Goal: Information Seeking & Learning: Learn about a topic

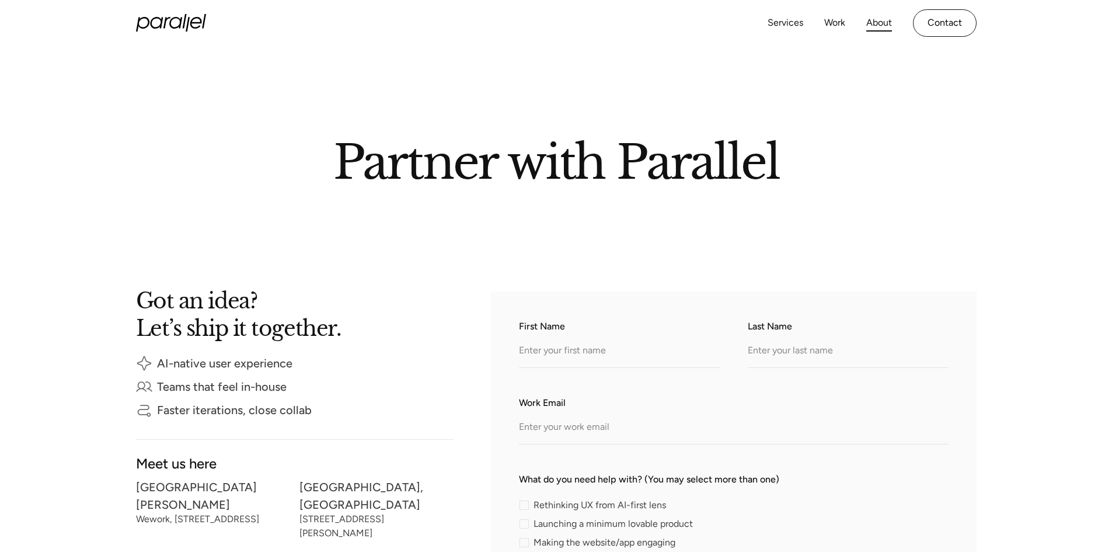
click at [878, 24] on link "About" at bounding box center [879, 23] width 26 height 17
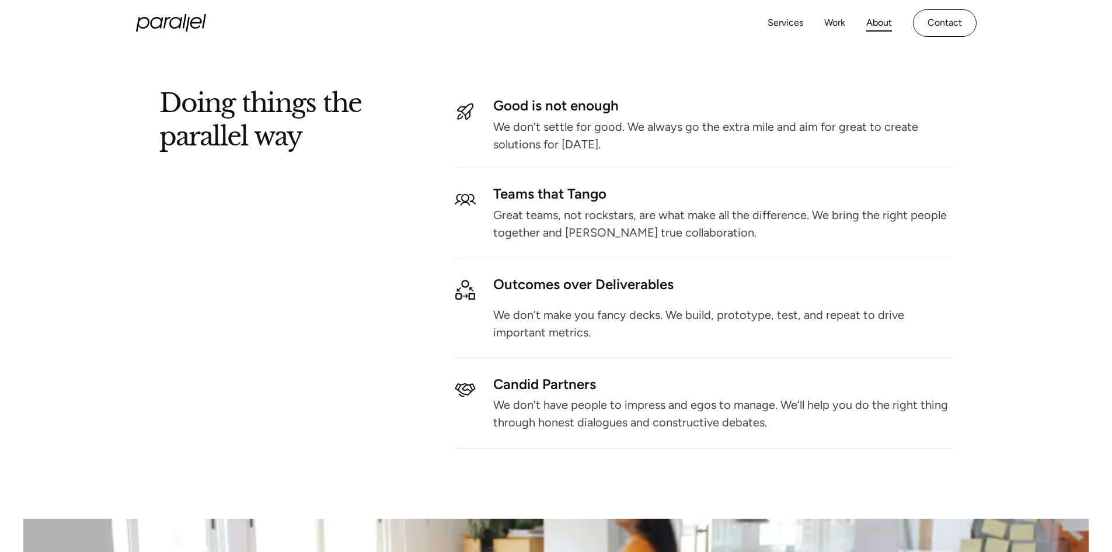
scroll to position [1399, 0]
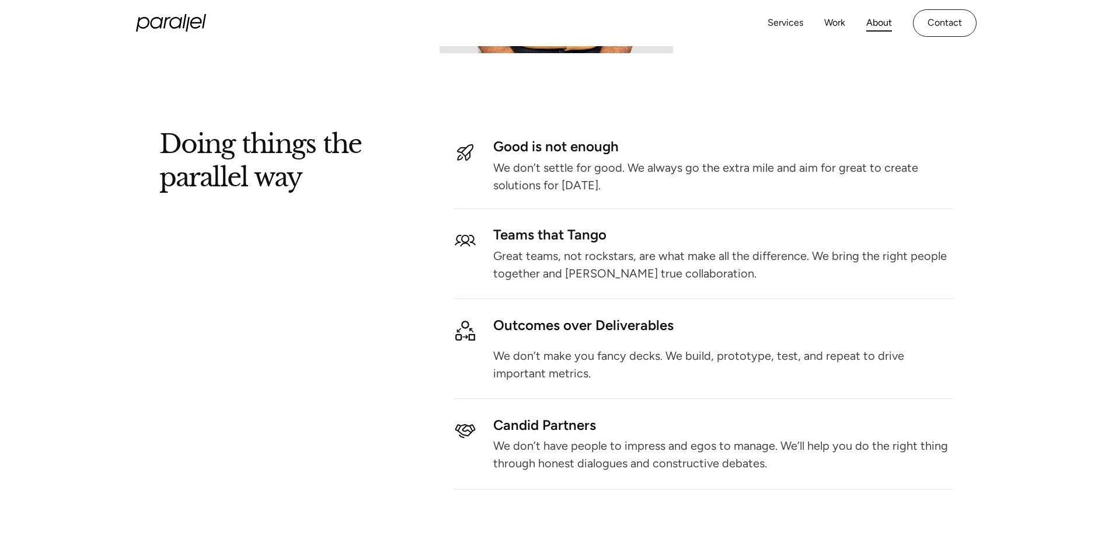
click at [607, 257] on p "Great teams, not rockstars, are what make all the difference. We bring the righ…" at bounding box center [722, 265] width 459 height 26
click at [576, 234] on div "Teams that Tango" at bounding box center [722, 235] width 459 height 10
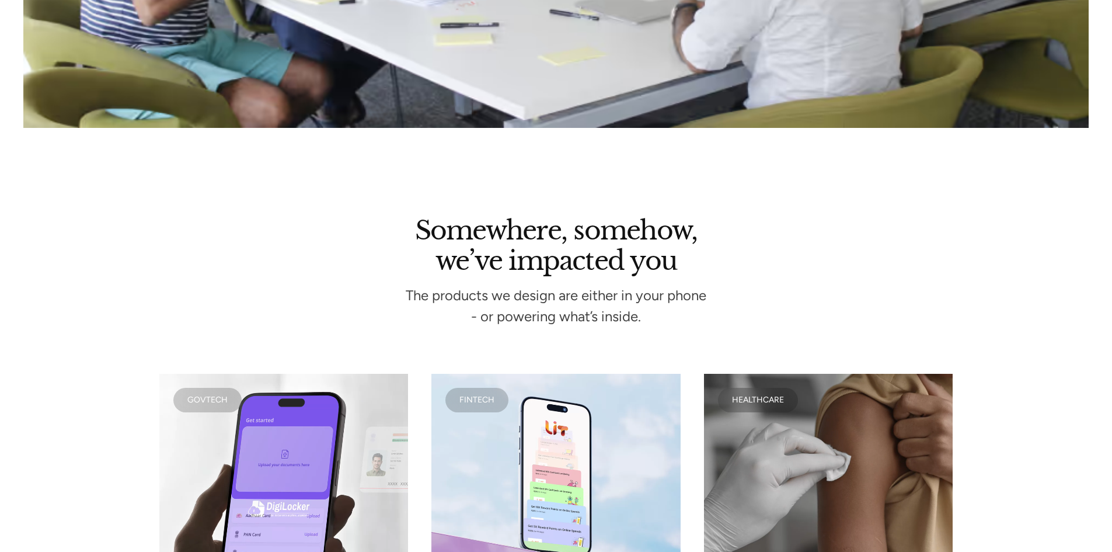
scroll to position [2275, 0]
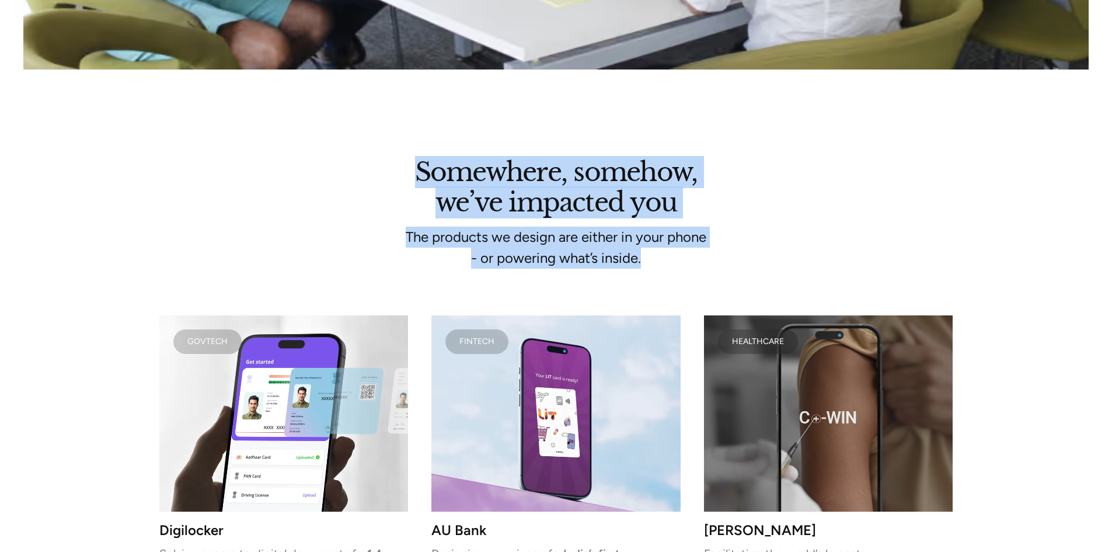
drag, startPoint x: 416, startPoint y: 166, endPoint x: 677, endPoint y: 266, distance: 280.2
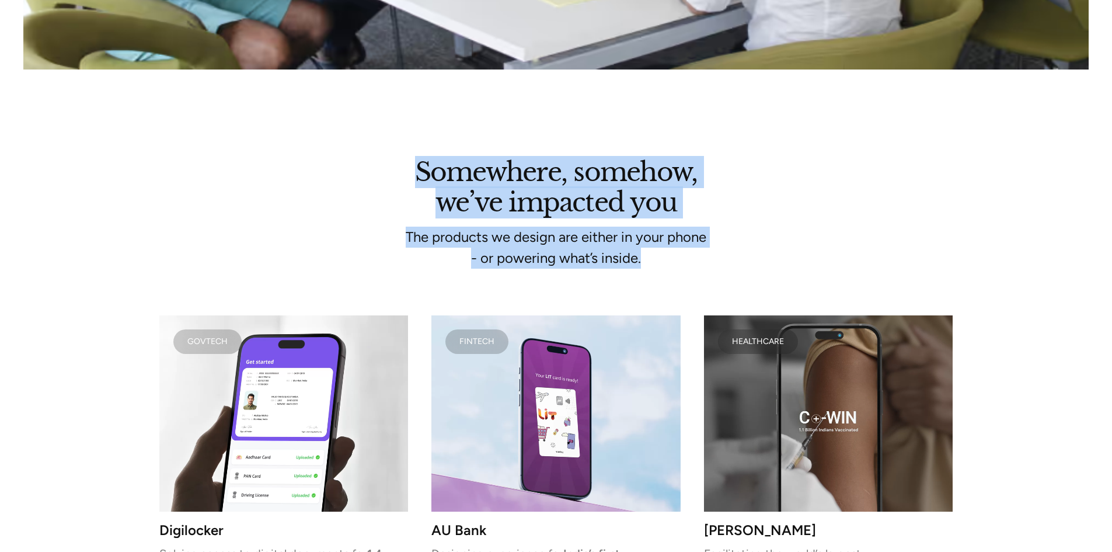
click at [677, 266] on div "Somewhere, somehow, we’ve impacted you The products we design are either in you…" at bounding box center [556, 216] width 794 height 106
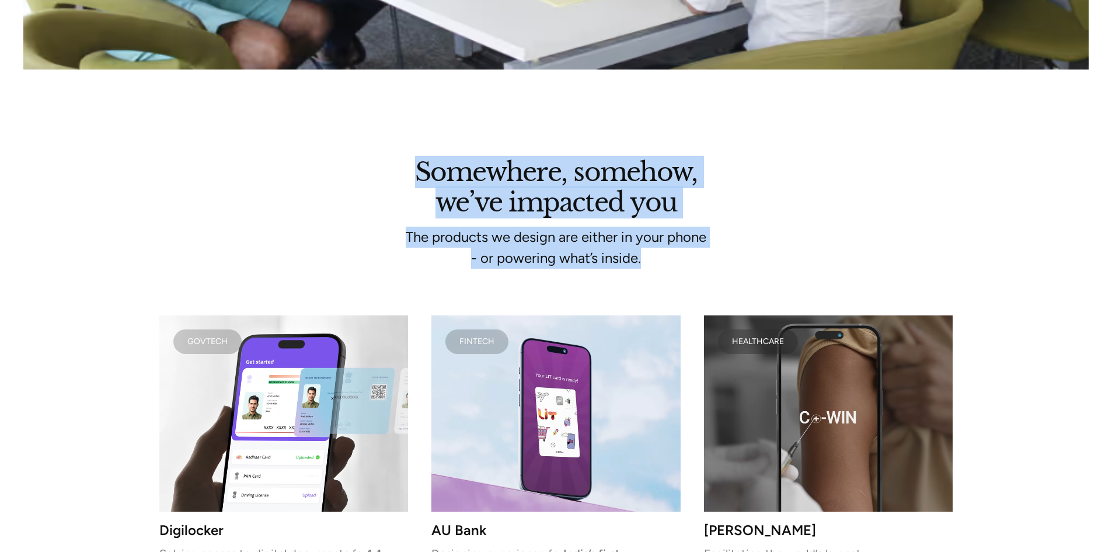
click at [630, 241] on div "The products we design are either in your phone - or powering what’s inside." at bounding box center [556, 248] width 391 height 42
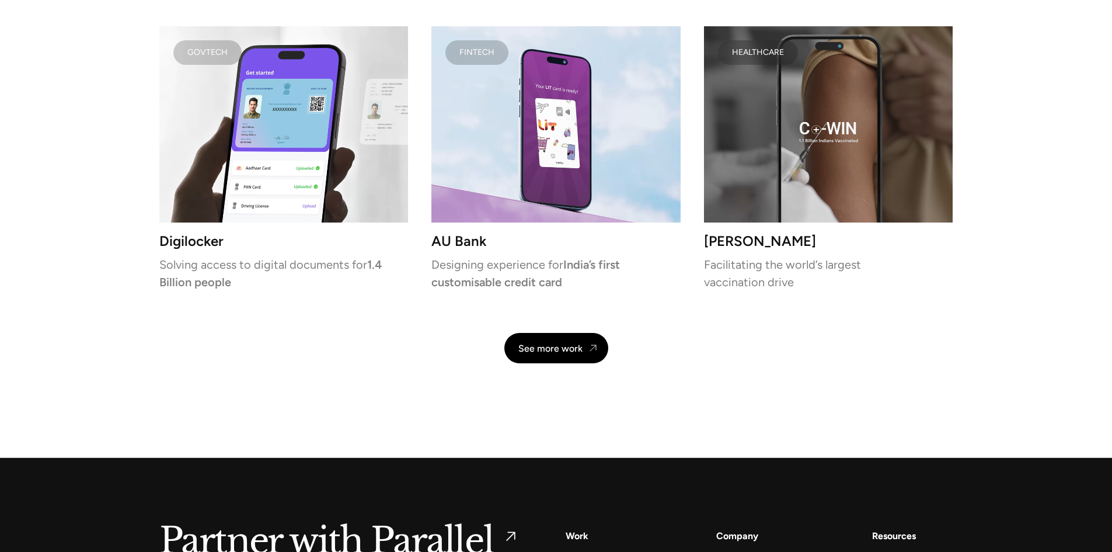
scroll to position [2683, 0]
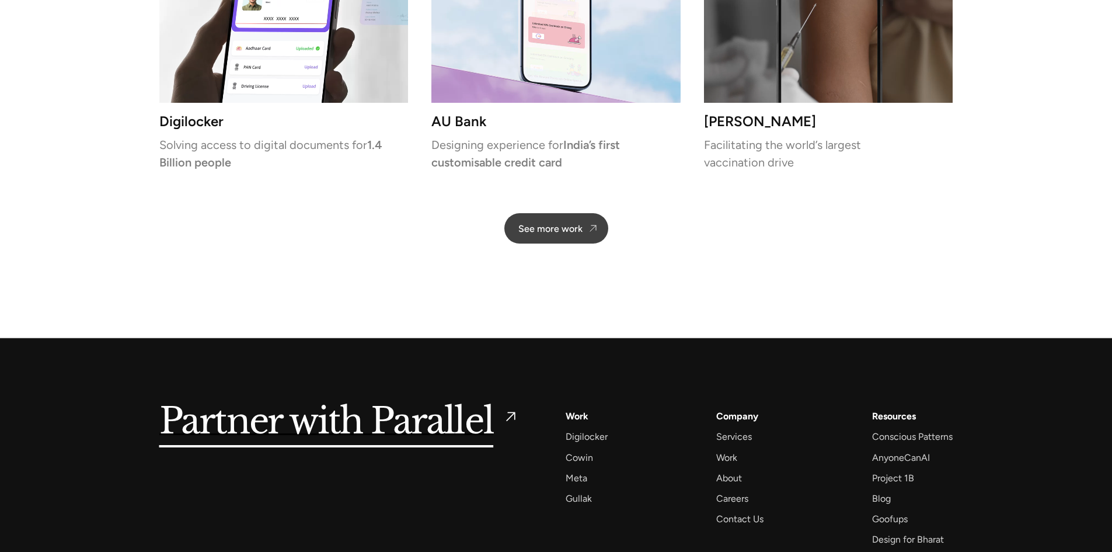
click at [563, 222] on link "See more work" at bounding box center [556, 228] width 104 height 30
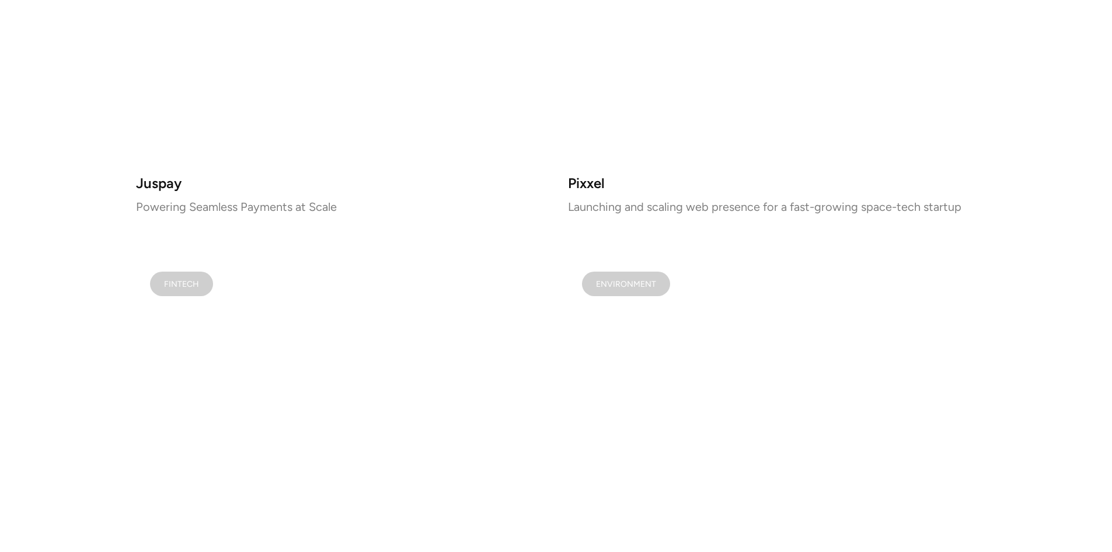
scroll to position [1635, 0]
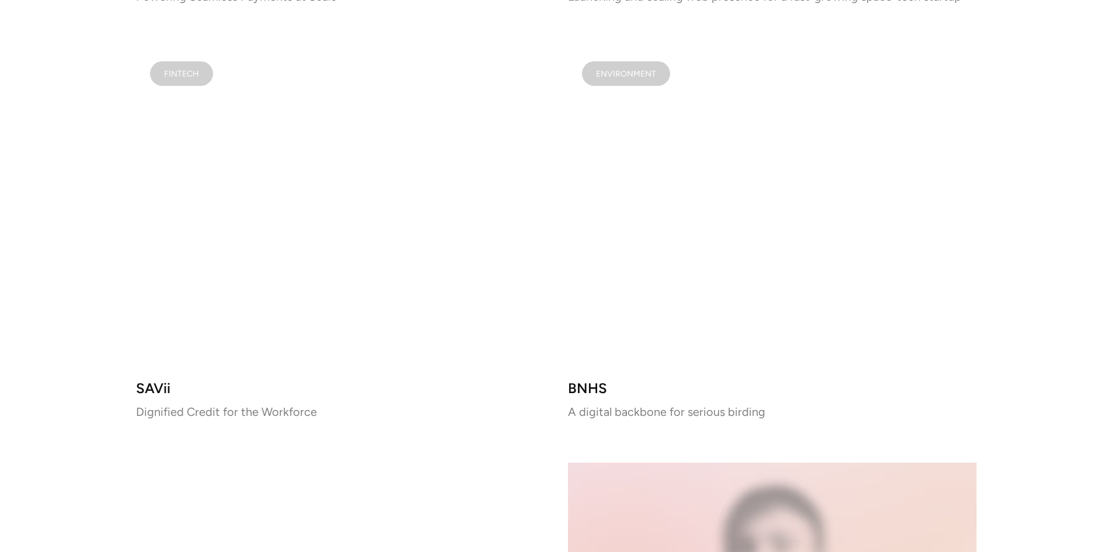
click at [438, 278] on video at bounding box center [340, 208] width 409 height 322
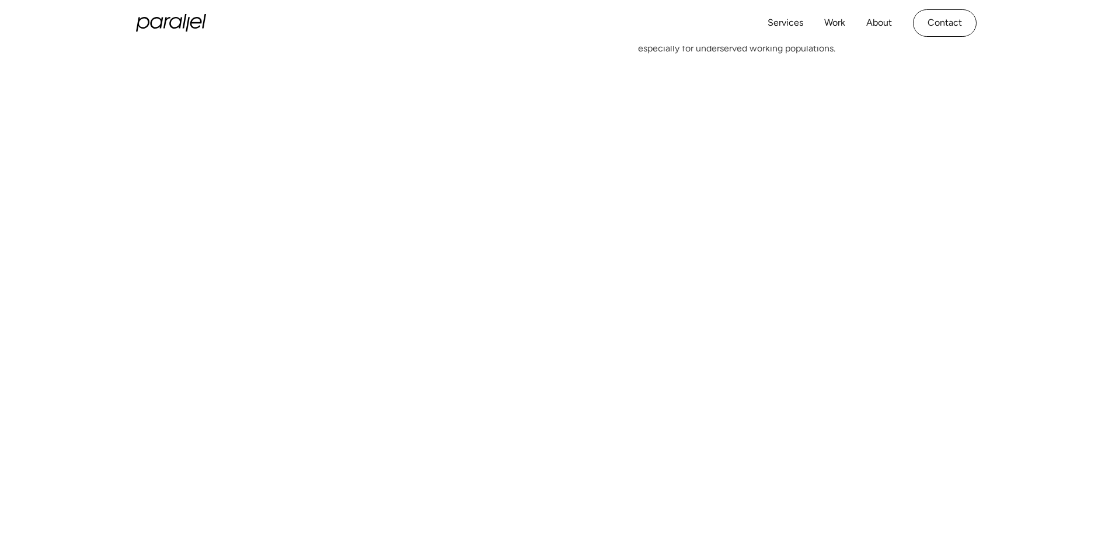
scroll to position [234, 0]
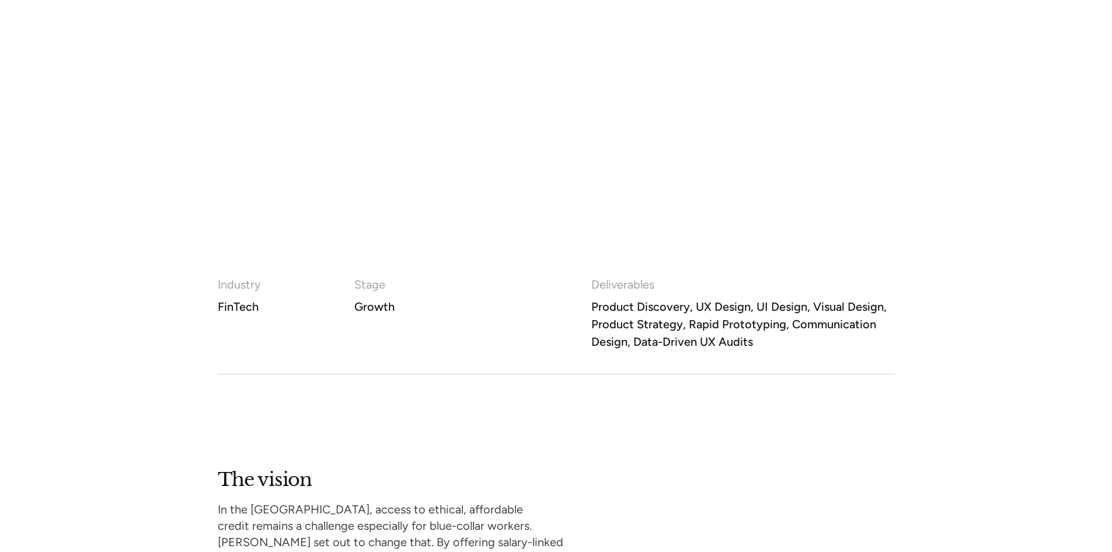
scroll to position [584, 0]
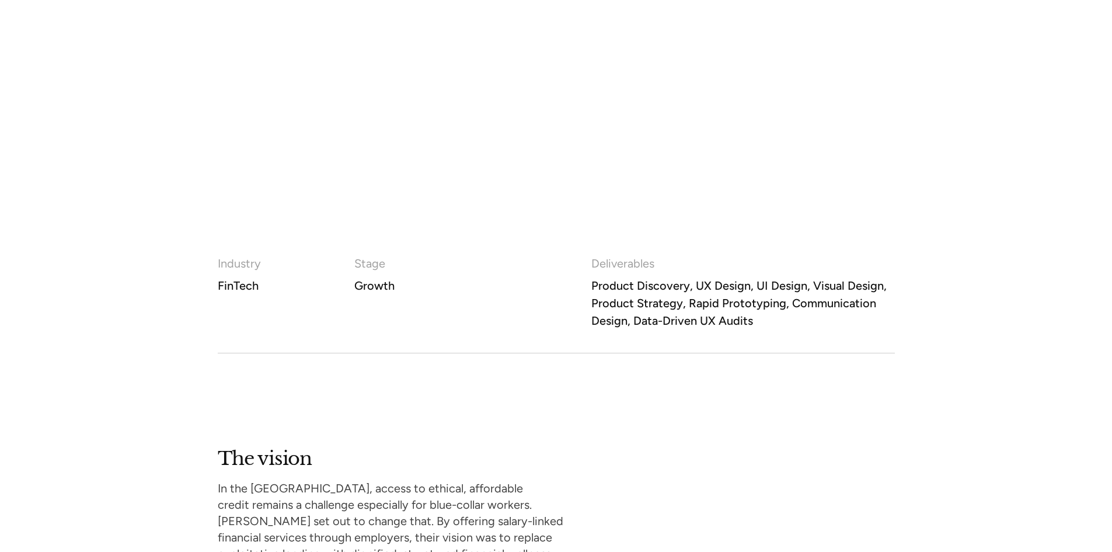
click at [162, 330] on div "Industry FinTech Stage Growth Deliverables Product Discovery, UX Design, UI Des…" at bounding box center [556, 304] width 1112 height 99
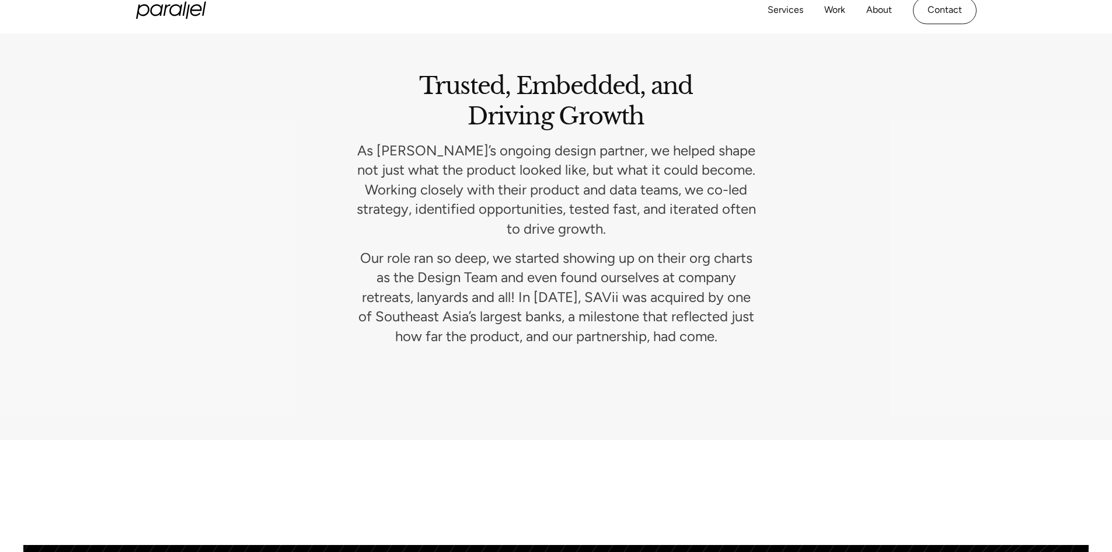
scroll to position [4904, 0]
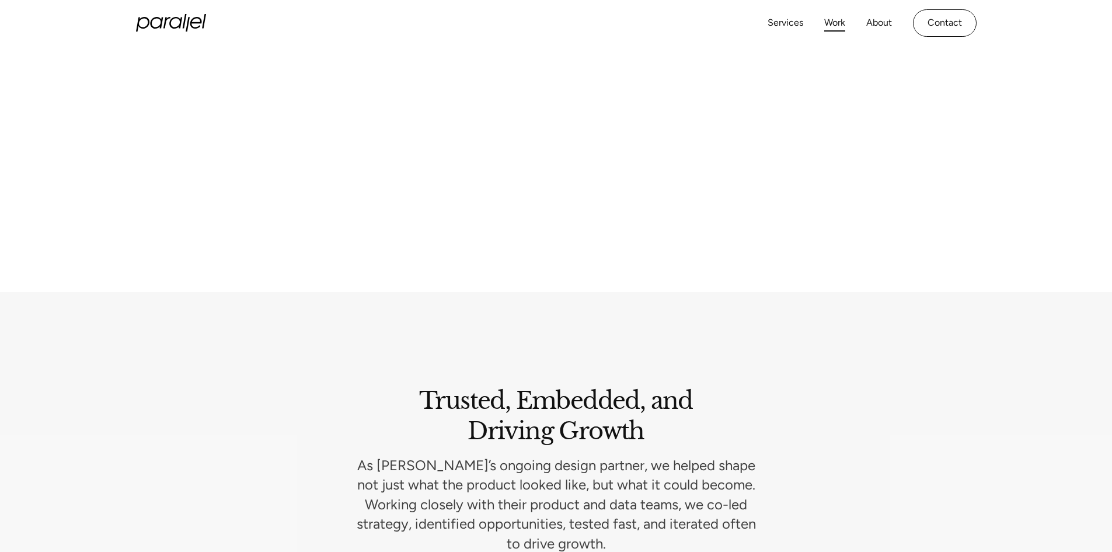
click at [843, 24] on link "Work" at bounding box center [834, 23] width 21 height 17
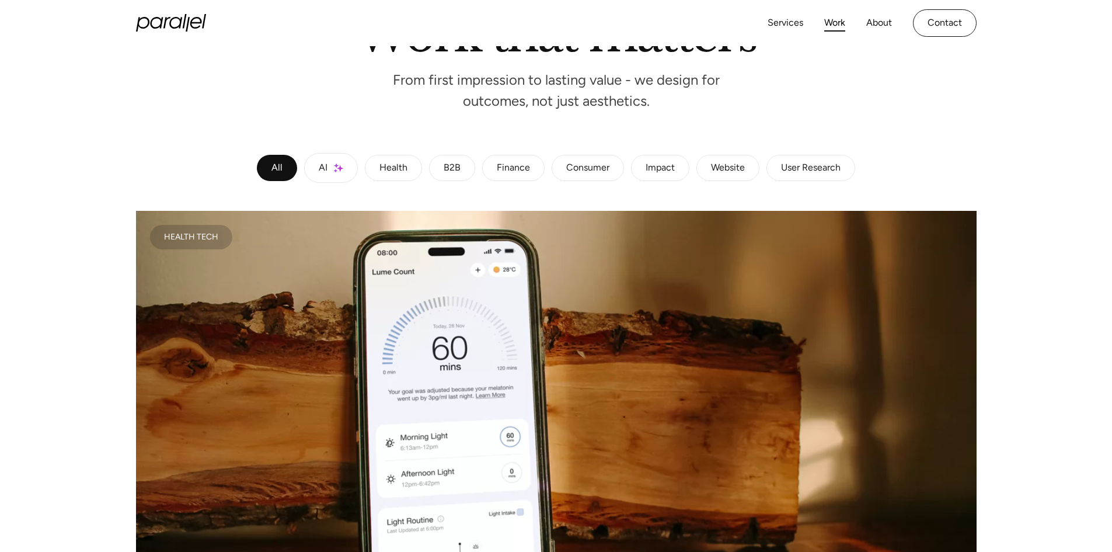
scroll to position [117, 0]
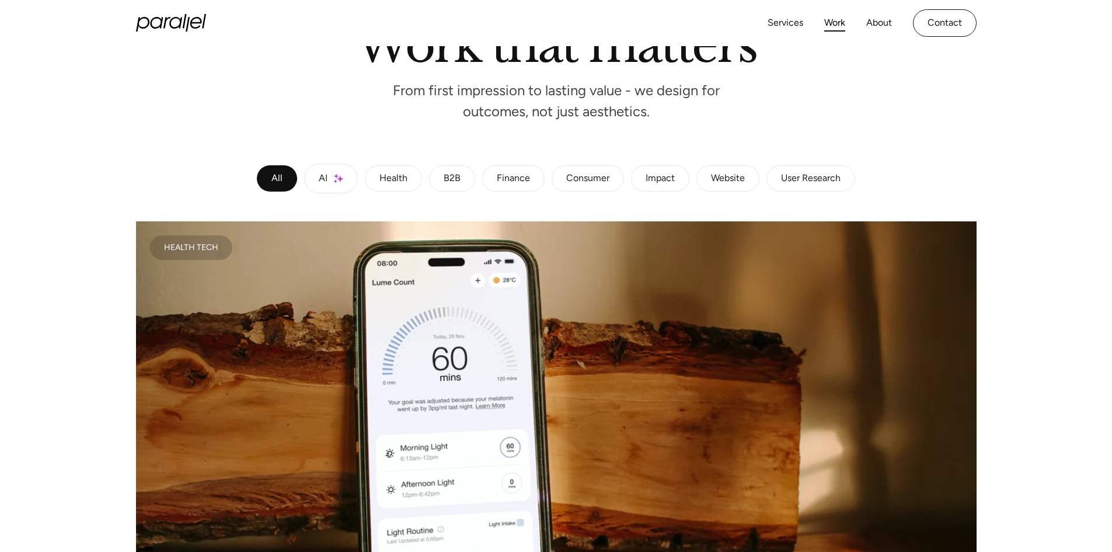
click at [514, 175] on div "Finance" at bounding box center [513, 178] width 33 height 7
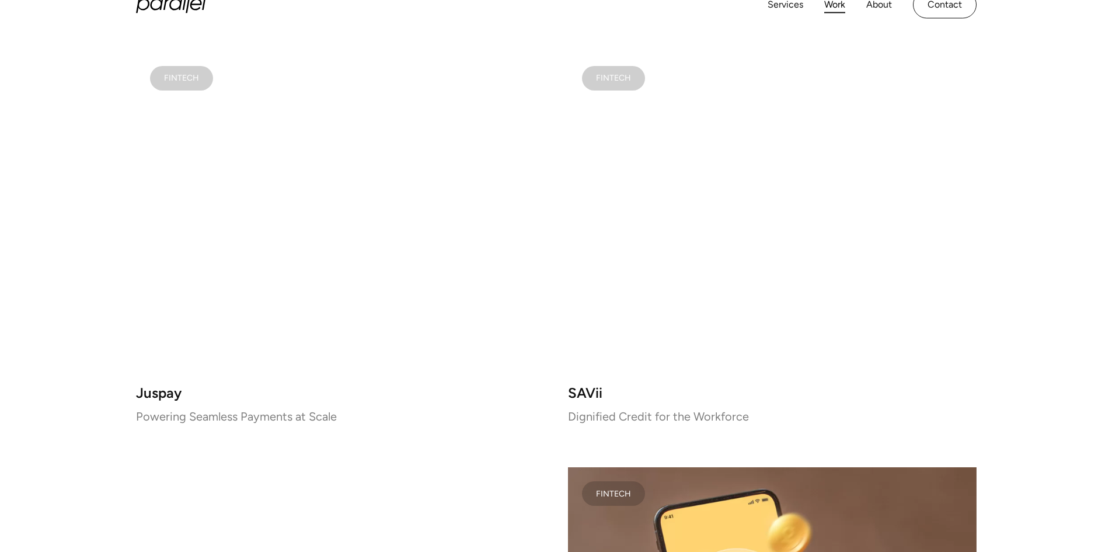
scroll to position [292, 0]
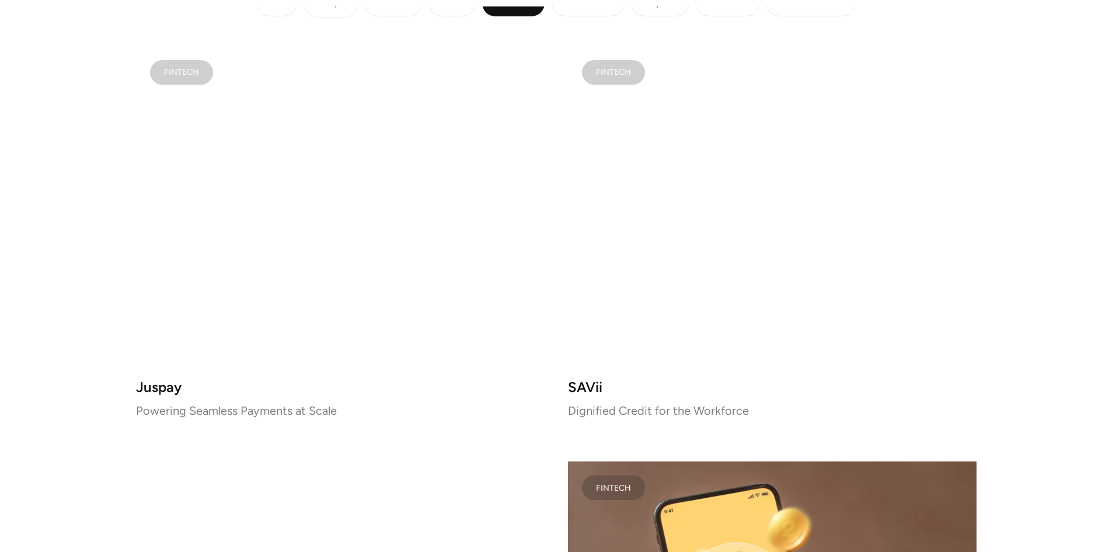
click at [458, 284] on video at bounding box center [340, 207] width 409 height 322
click at [732, 268] on video at bounding box center [772, 207] width 409 height 322
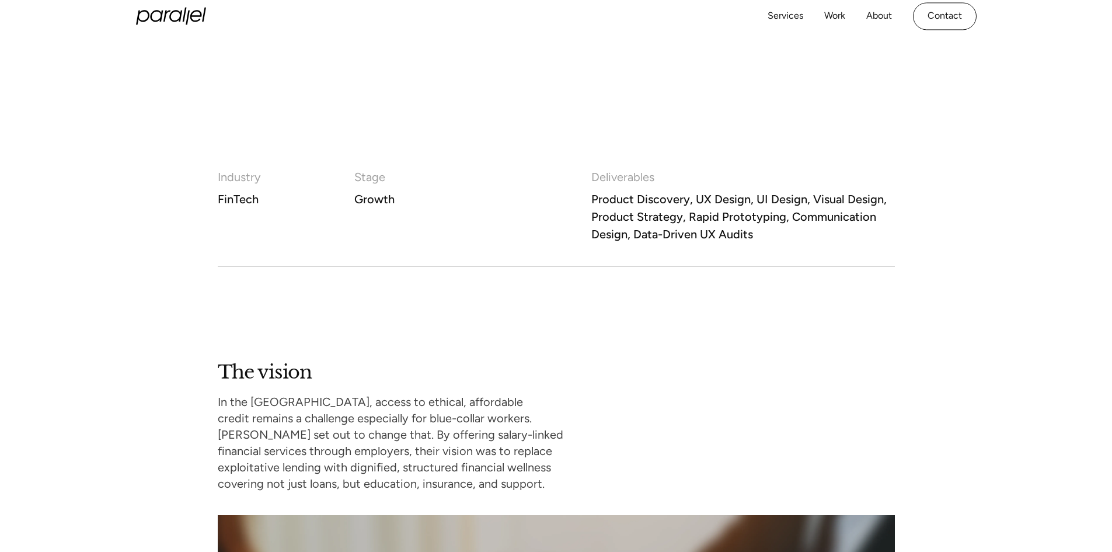
scroll to position [642, 0]
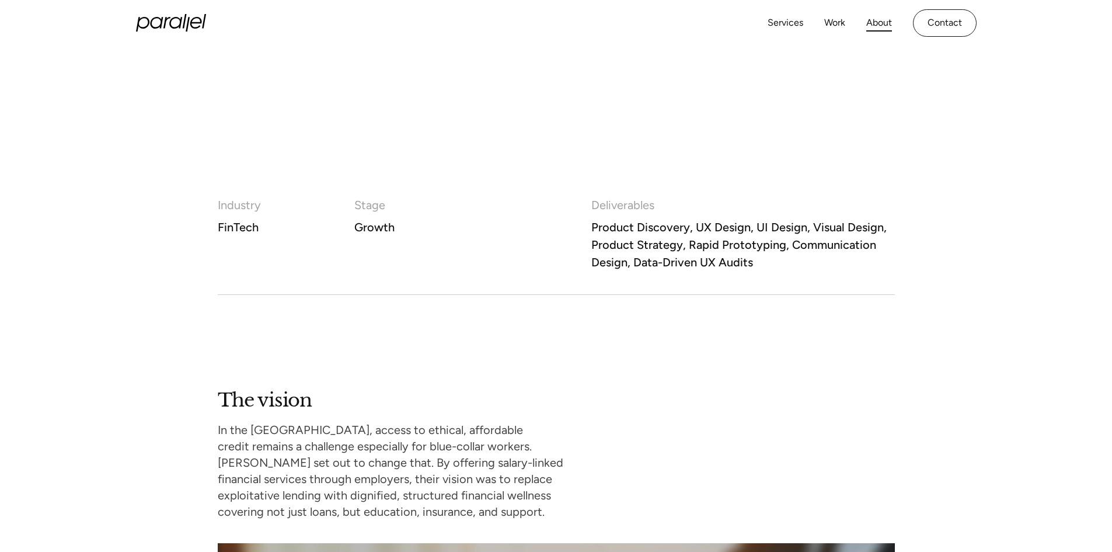
click at [882, 19] on link "About" at bounding box center [879, 23] width 26 height 17
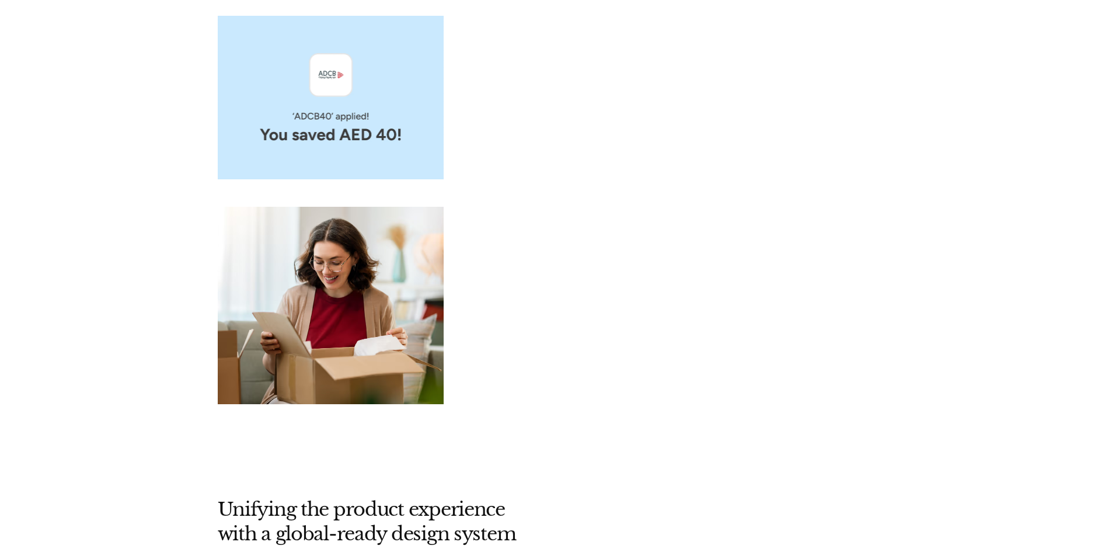
scroll to position [3562, 0]
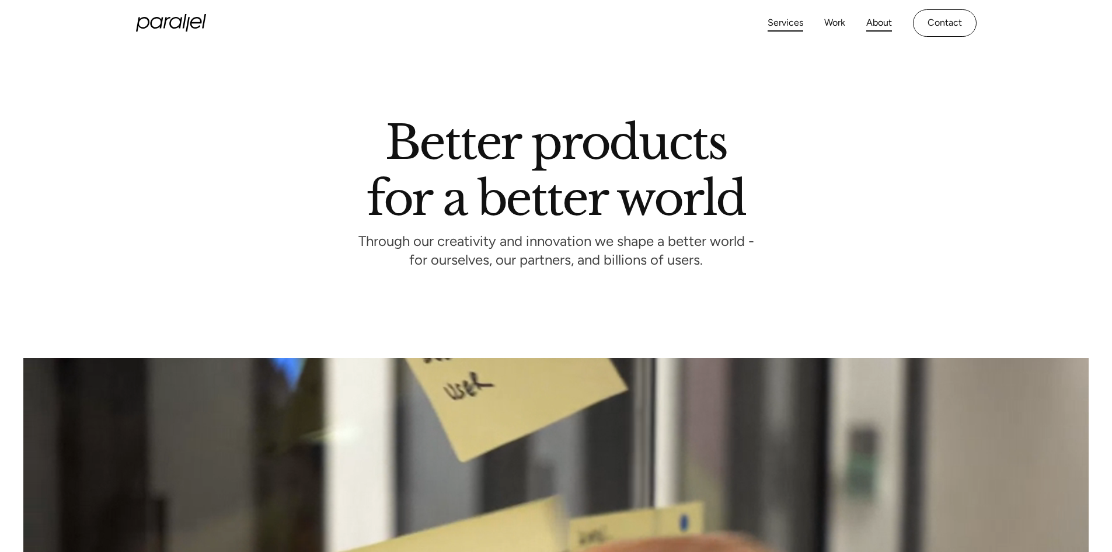
click at [785, 25] on link "Services" at bounding box center [786, 23] width 36 height 17
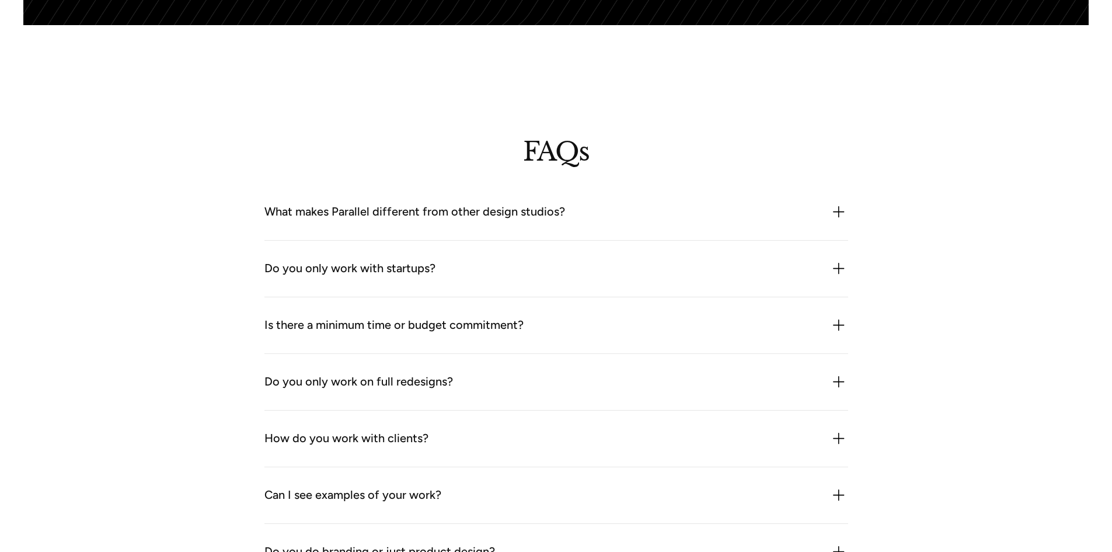
scroll to position [3326, 0]
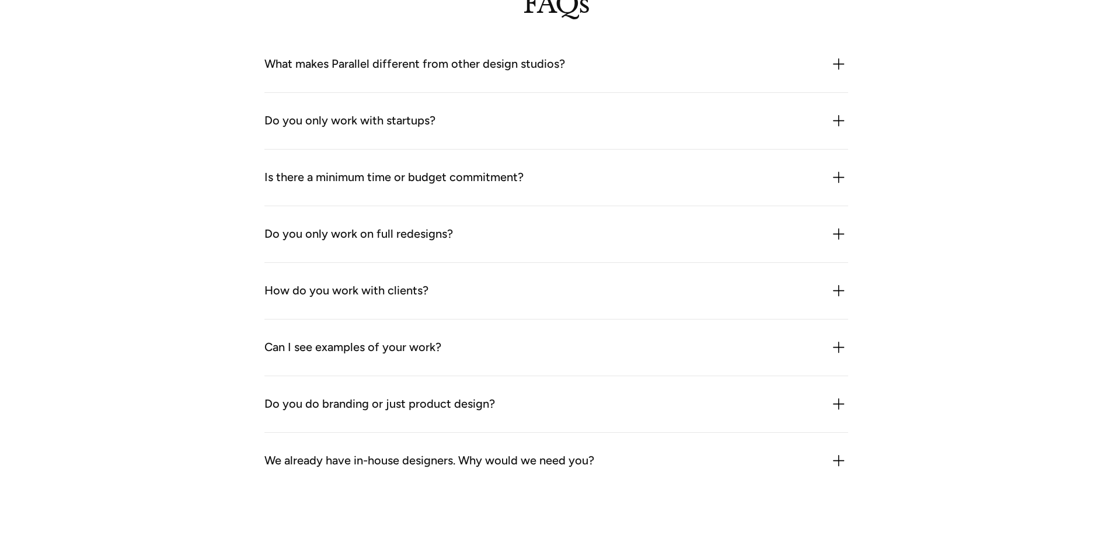
click at [755, 78] on div "What makes Parallel different from other design studios? We combine product thi…" at bounding box center [556, 64] width 584 height 57
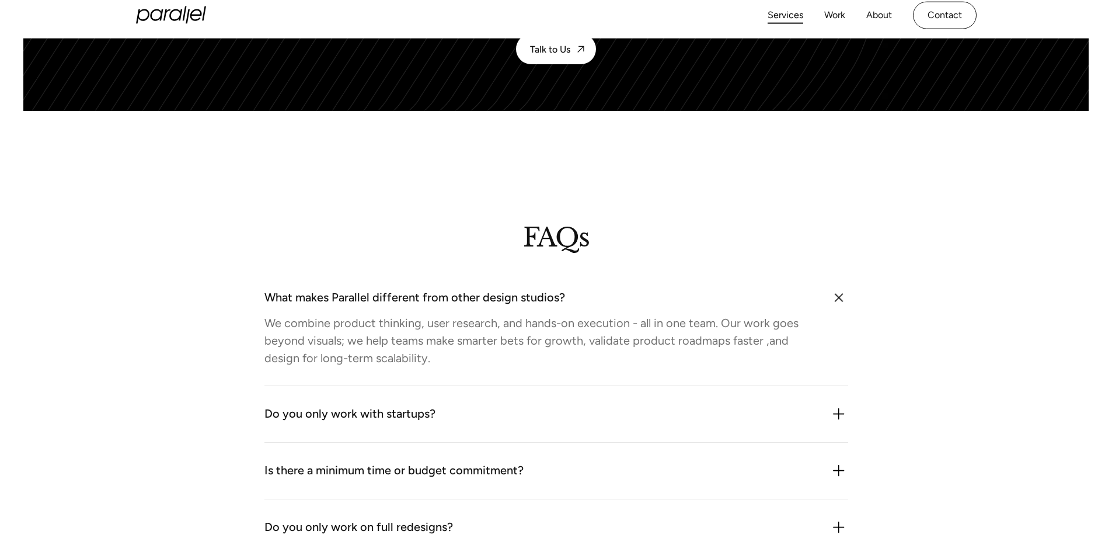
scroll to position [2800, 0]
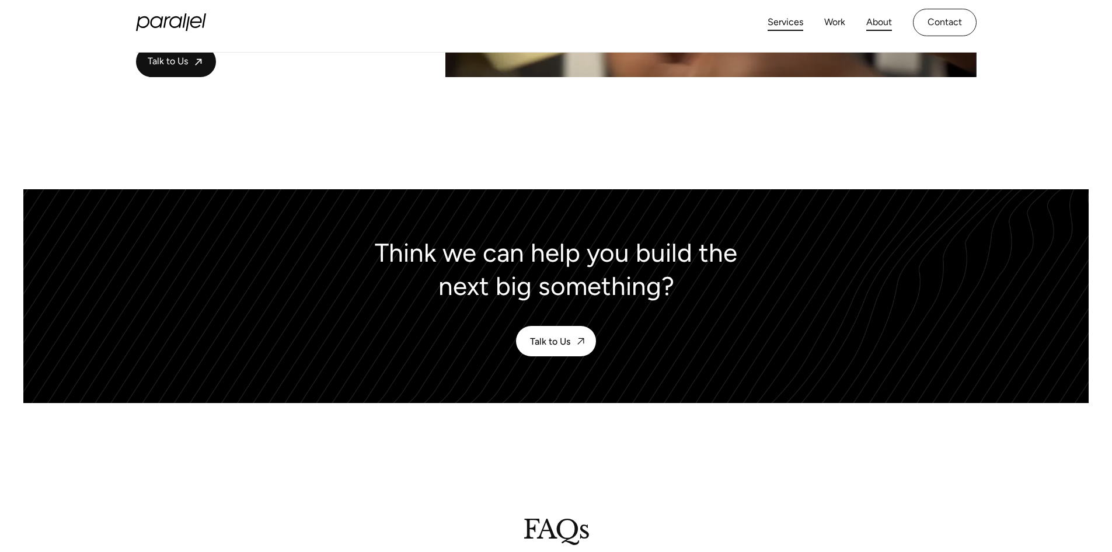
click at [875, 15] on link "About" at bounding box center [879, 22] width 26 height 17
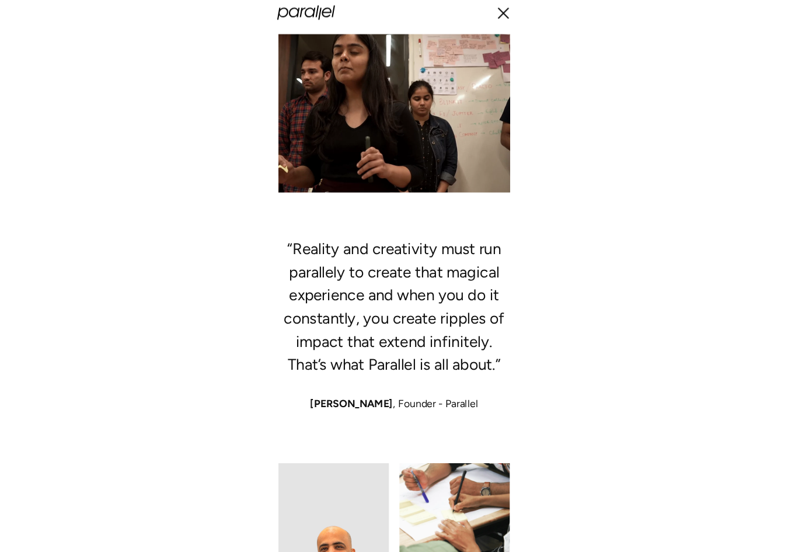
scroll to position [234, 0]
